Goal: Check status: Check status

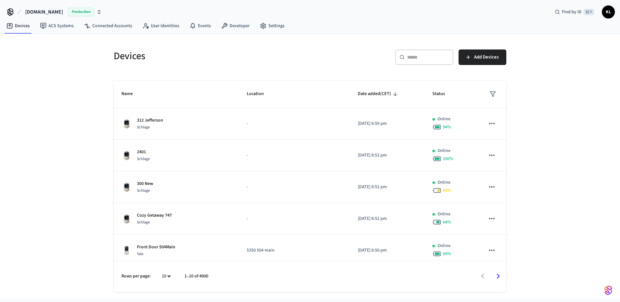
click at [427, 64] on div "​ ​" at bounding box center [424, 57] width 58 height 16
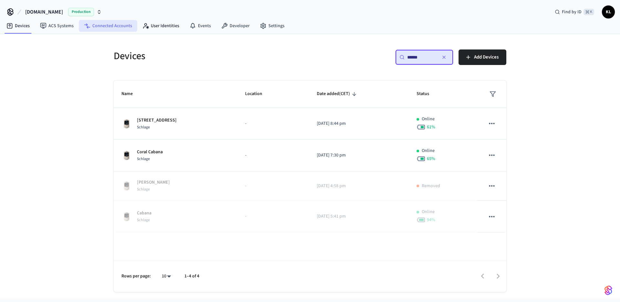
type input "******"
click at [122, 25] on link "Connected Accounts" at bounding box center [108, 26] width 58 height 12
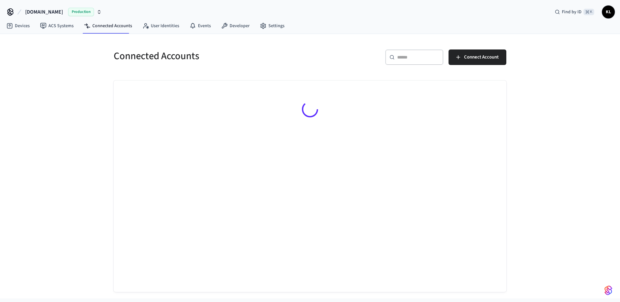
click at [403, 60] on div "​ ​" at bounding box center [414, 57] width 58 height 16
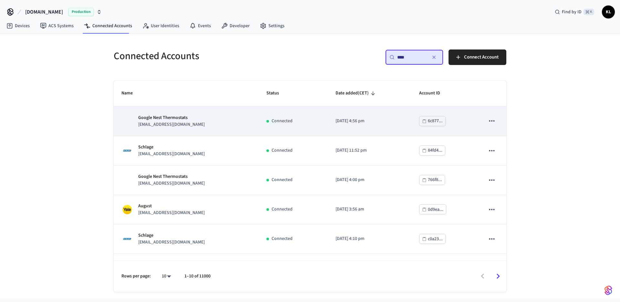
type input "****"
click at [185, 119] on p "Google Nest Thermostats" at bounding box center [171, 117] width 67 height 7
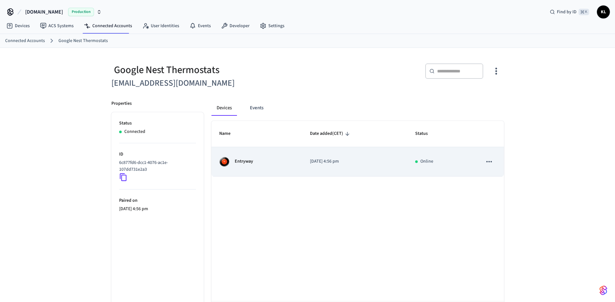
click at [260, 166] on div "Entryway" at bounding box center [257, 161] width 76 height 10
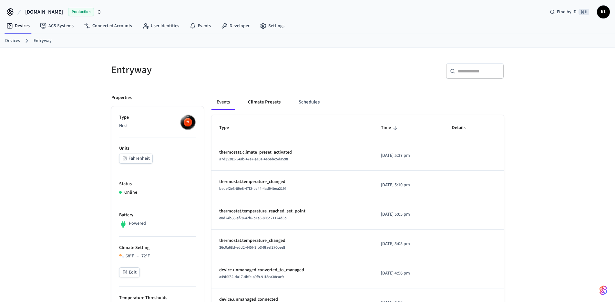
click at [264, 107] on button "Climate Presets" at bounding box center [264, 102] width 43 height 16
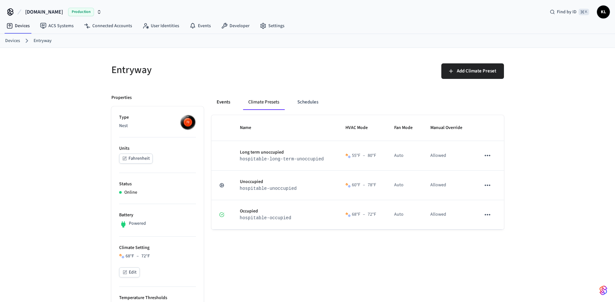
click at [225, 105] on button "Events" at bounding box center [224, 102] width 24 height 16
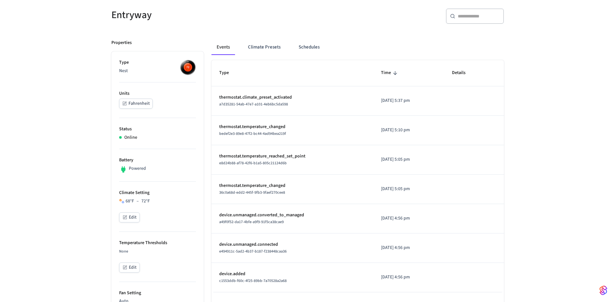
scroll to position [30, 0]
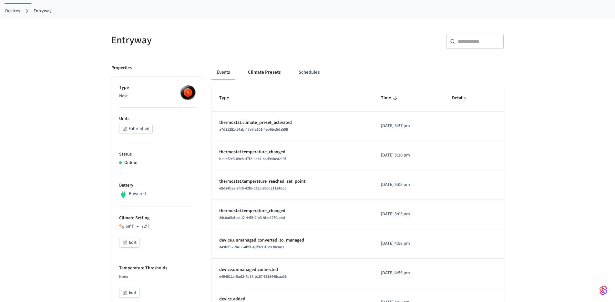
click at [261, 74] on button "Climate Presets" at bounding box center [264, 73] width 43 height 16
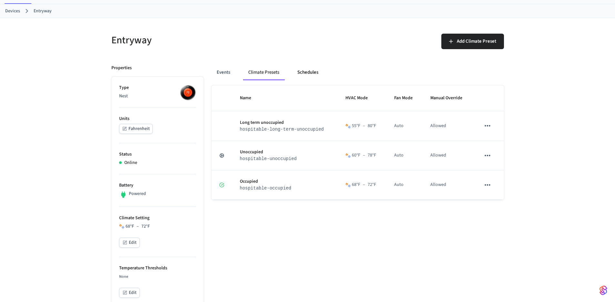
click at [312, 76] on button "Schedules" at bounding box center [307, 73] width 31 height 16
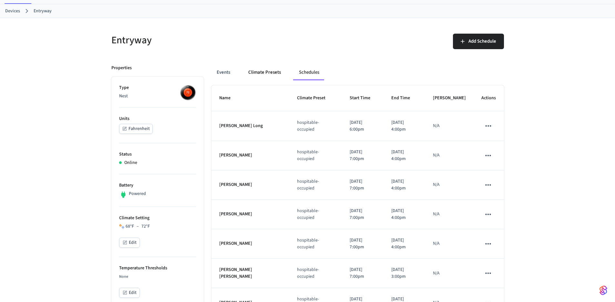
click at [278, 73] on button "Climate Presets" at bounding box center [264, 73] width 43 height 16
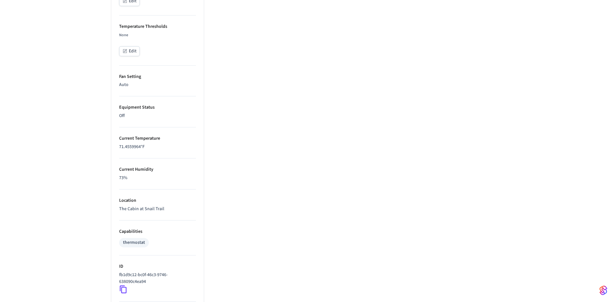
scroll to position [14, 0]
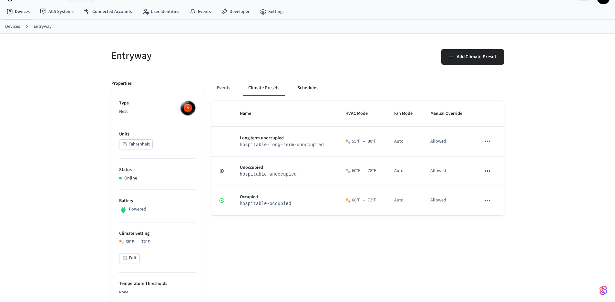
click at [308, 89] on button "Schedules" at bounding box center [307, 88] width 31 height 16
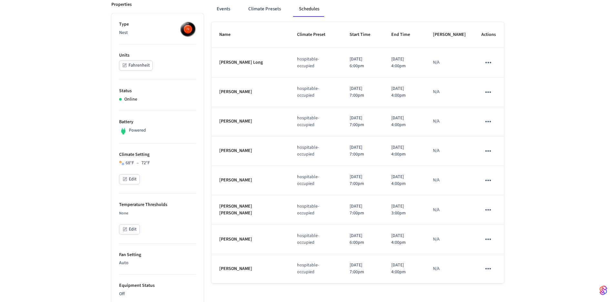
scroll to position [27, 0]
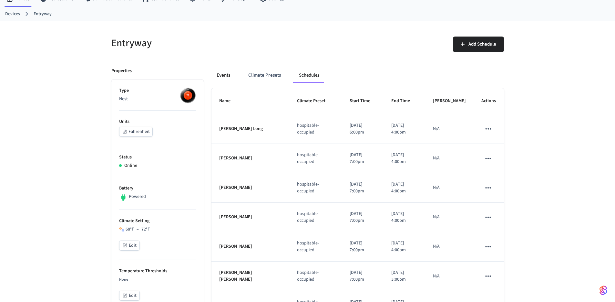
click at [231, 76] on button "Events" at bounding box center [224, 75] width 24 height 16
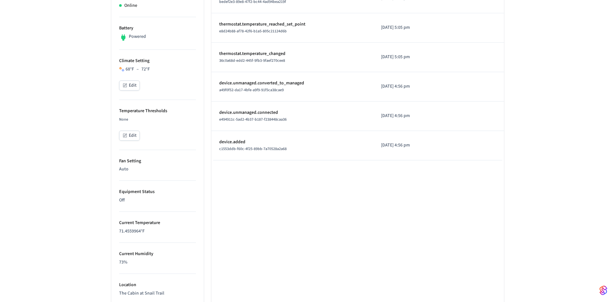
scroll to position [50, 0]
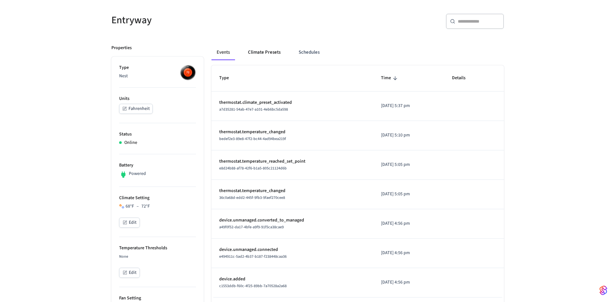
click at [263, 56] on button "Climate Presets" at bounding box center [264, 53] width 43 height 16
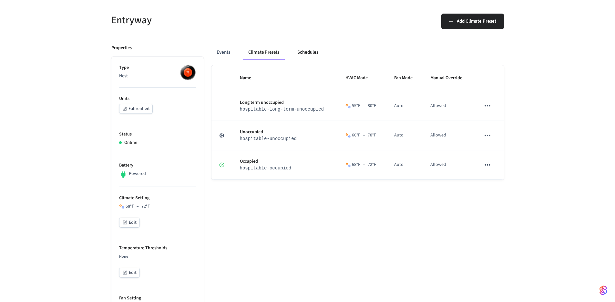
click at [304, 55] on button "Schedules" at bounding box center [307, 53] width 31 height 16
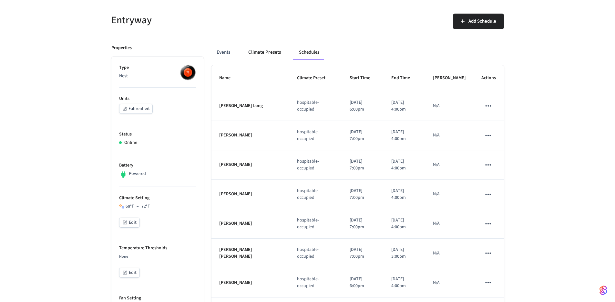
click at [265, 56] on button "Climate Presets" at bounding box center [264, 53] width 43 height 16
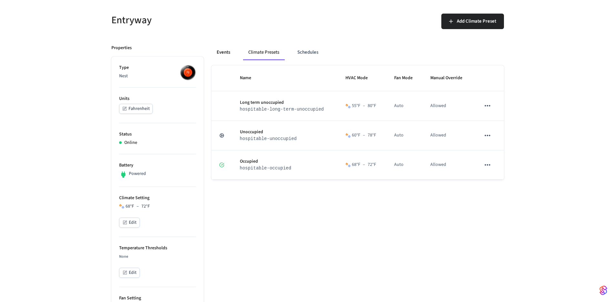
click at [234, 56] on button "Events" at bounding box center [224, 53] width 24 height 16
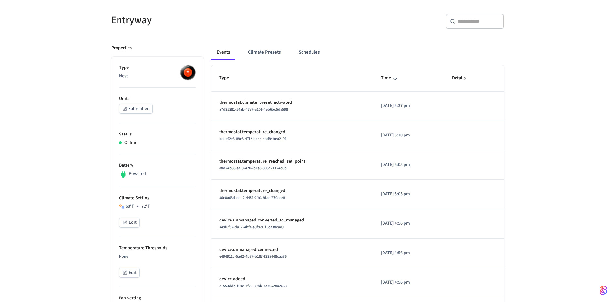
click at [83, 116] on div "Entryway ​ ​ Properties Type Nest Units Fahrenheit Status Online Battery Powere…" at bounding box center [307, 303] width 615 height 610
